Goal: Information Seeking & Learning: Find contact information

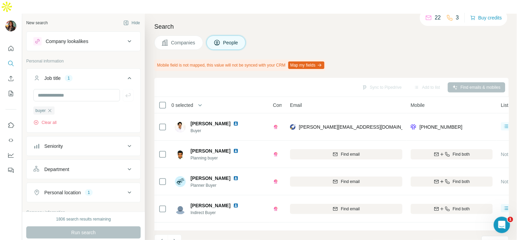
scroll to position [151, 0]
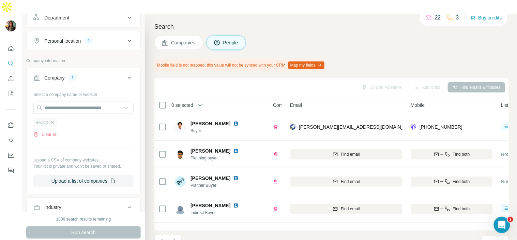
click at [54, 121] on icon "button" at bounding box center [51, 122] width 3 height 3
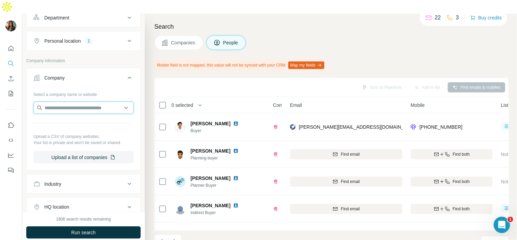
click at [70, 102] on input "text" at bounding box center [83, 108] width 100 height 12
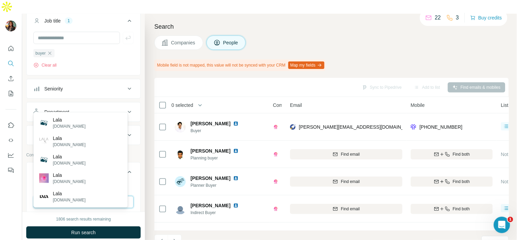
scroll to position [156, 0]
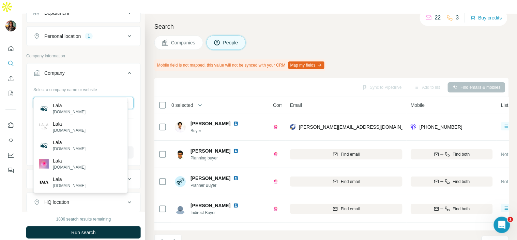
click at [75, 97] on input "****" at bounding box center [83, 103] width 100 height 12
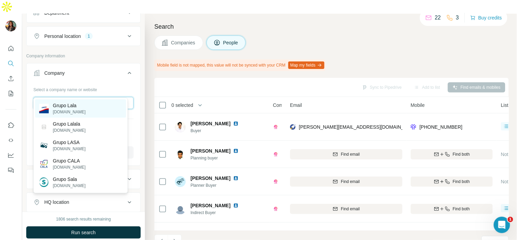
type input "**********"
click at [89, 111] on div "Grupo Lala [DOMAIN_NAME]" at bounding box center [80, 108] width 91 height 18
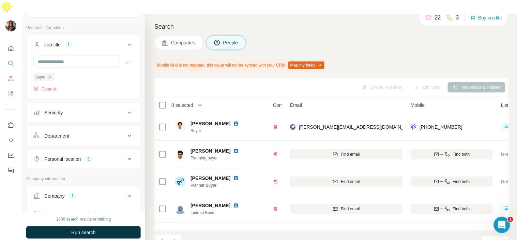
scroll to position [33, 0]
click at [95, 229] on span "Run search" at bounding box center [83, 232] width 25 height 7
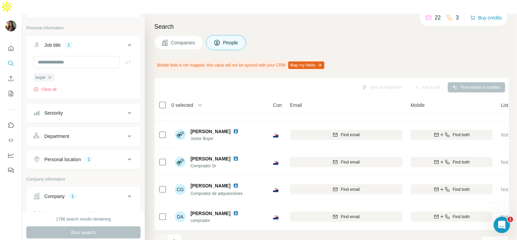
scroll to position [159, 0]
click at [176, 238] on icon "Navigate to next page" at bounding box center [175, 241] width 7 height 7
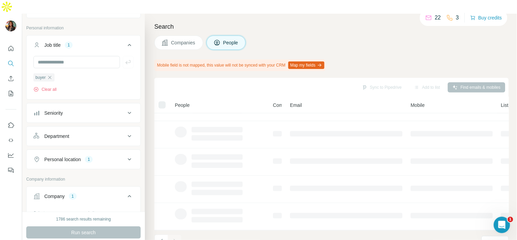
scroll to position [132, 0]
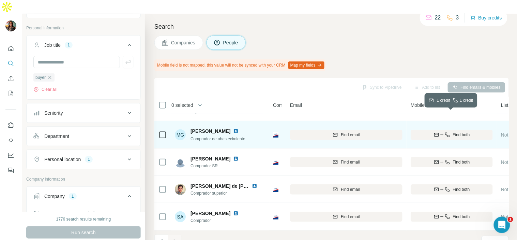
click at [461, 132] on span "Find both" at bounding box center [461, 135] width 17 height 6
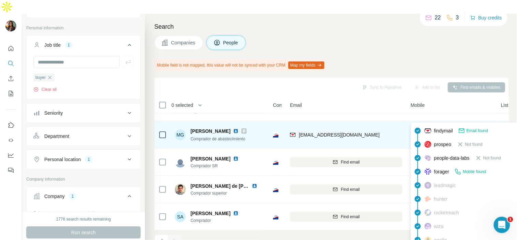
drag, startPoint x: 460, startPoint y: 115, endPoint x: 437, endPoint y: 115, distance: 22.9
click at [437, 125] on div "[PHONE_NUMBER]" at bounding box center [452, 134] width 82 height 19
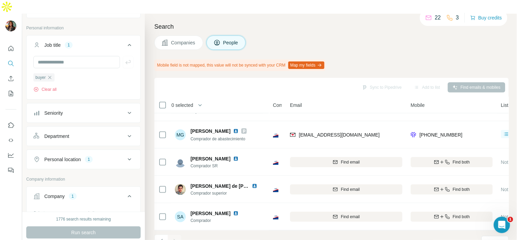
click at [422, 59] on div "Mobile field is not mapped, this value will not be synced with your CRM Map my …" at bounding box center [332, 65] width 355 height 12
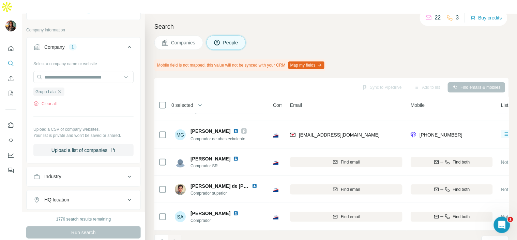
scroll to position [182, 0]
click at [84, 71] on input "text" at bounding box center [83, 77] width 100 height 12
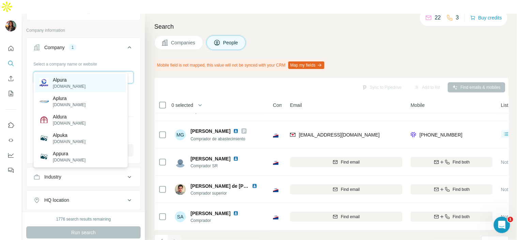
type input "******"
click at [91, 87] on div "Alpura [DOMAIN_NAME]" at bounding box center [80, 83] width 91 height 18
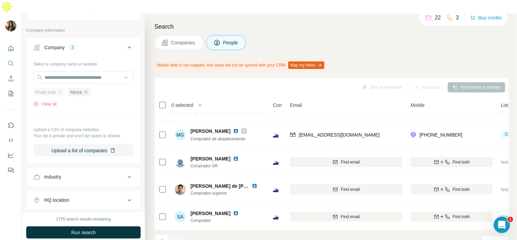
click at [62, 89] on icon "button" at bounding box center [59, 91] width 5 height 5
